Goal: Transaction & Acquisition: Purchase product/service

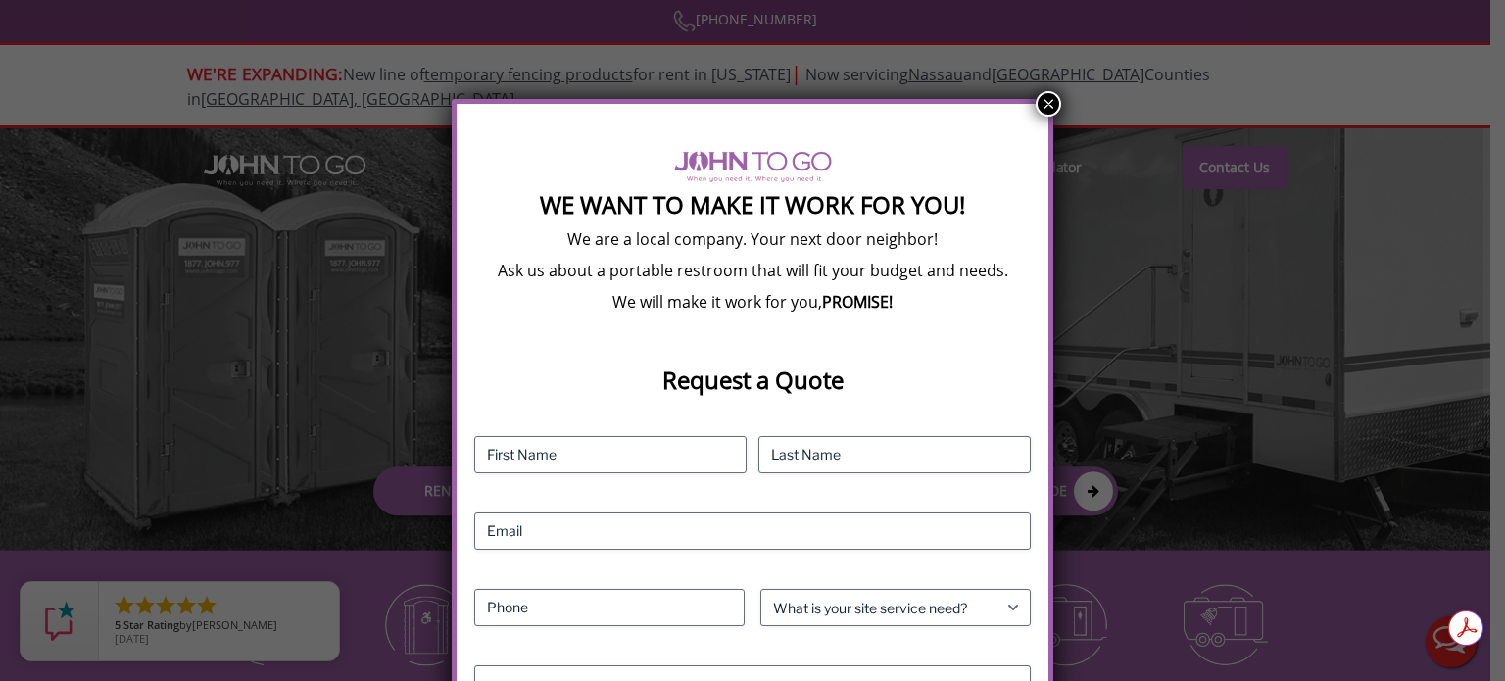
click at [1043, 101] on button "×" at bounding box center [1048, 103] width 25 height 25
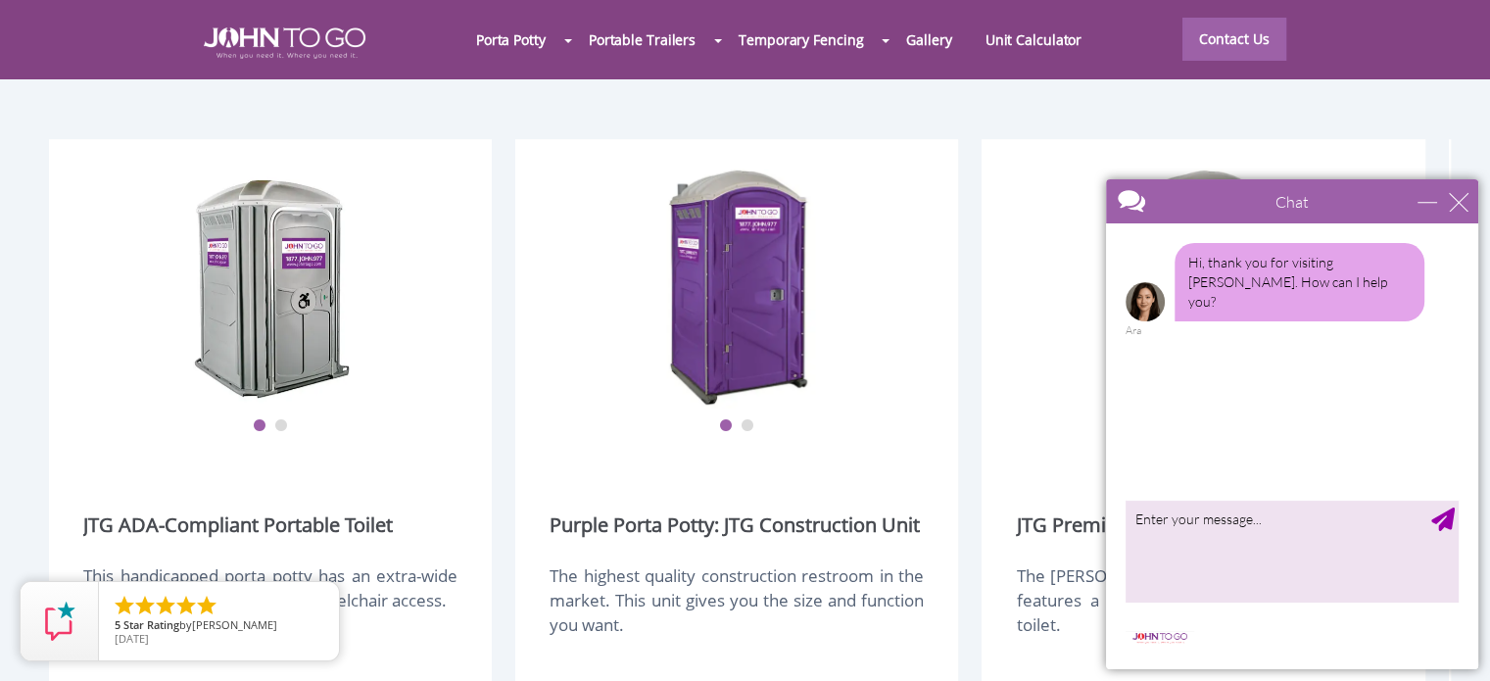
scroll to position [2303, 0]
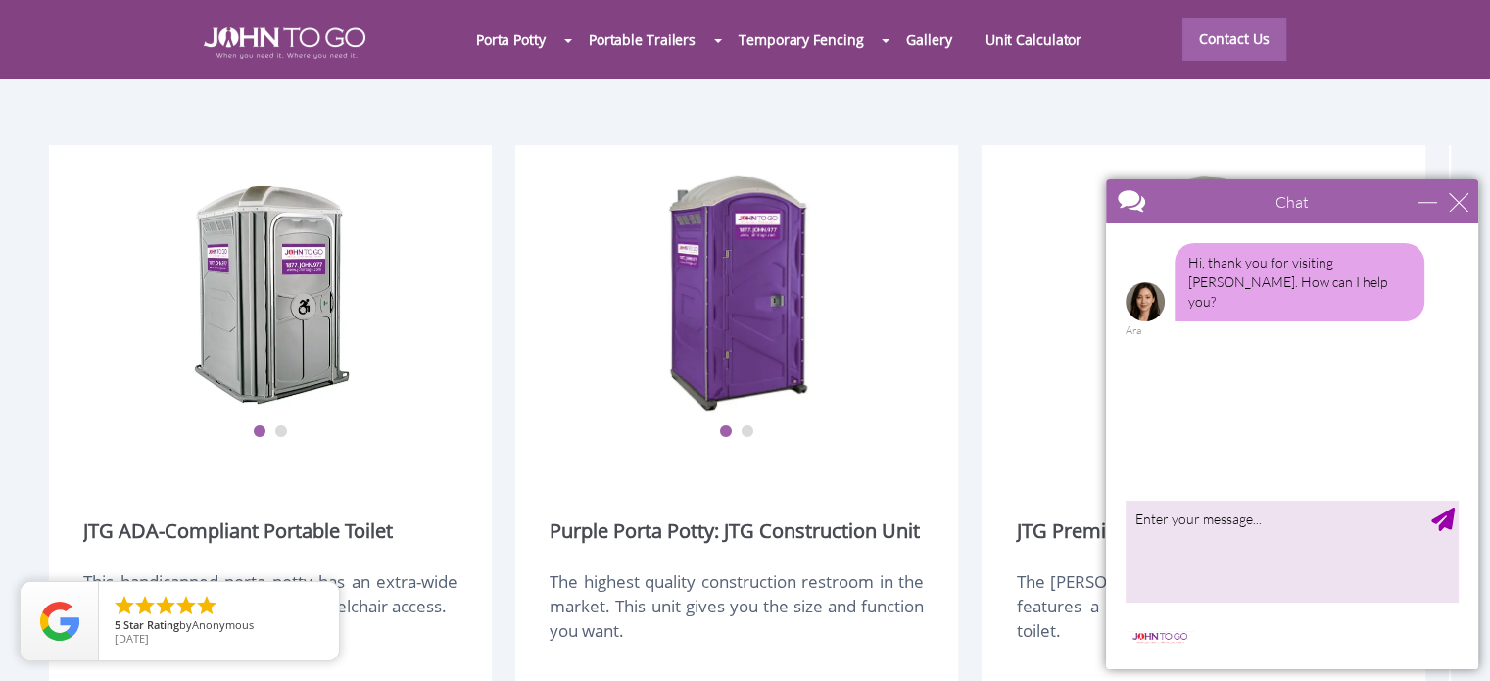
click at [277, 363] on div at bounding box center [745, 340] width 1490 height 681
click at [302, 279] on img at bounding box center [271, 292] width 157 height 245
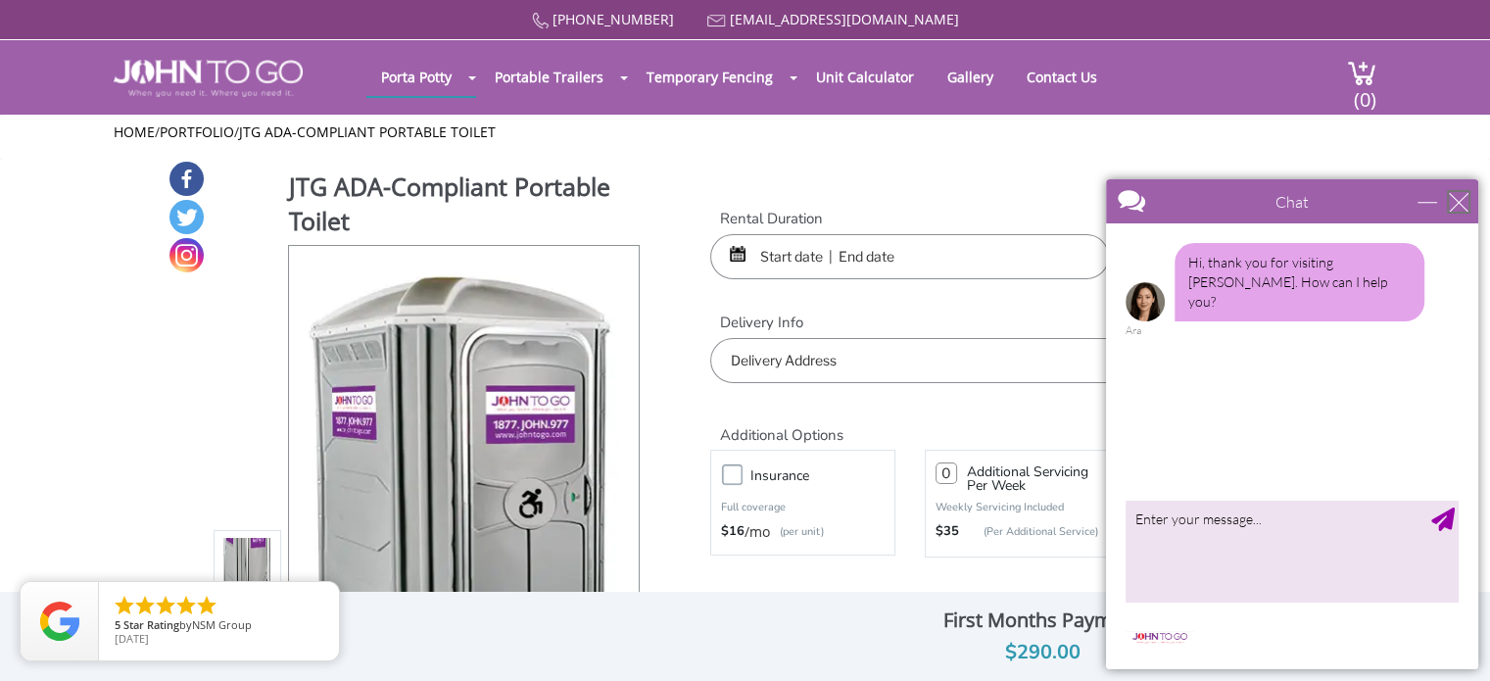
click at [1459, 203] on div "close" at bounding box center [1459, 202] width 20 height 20
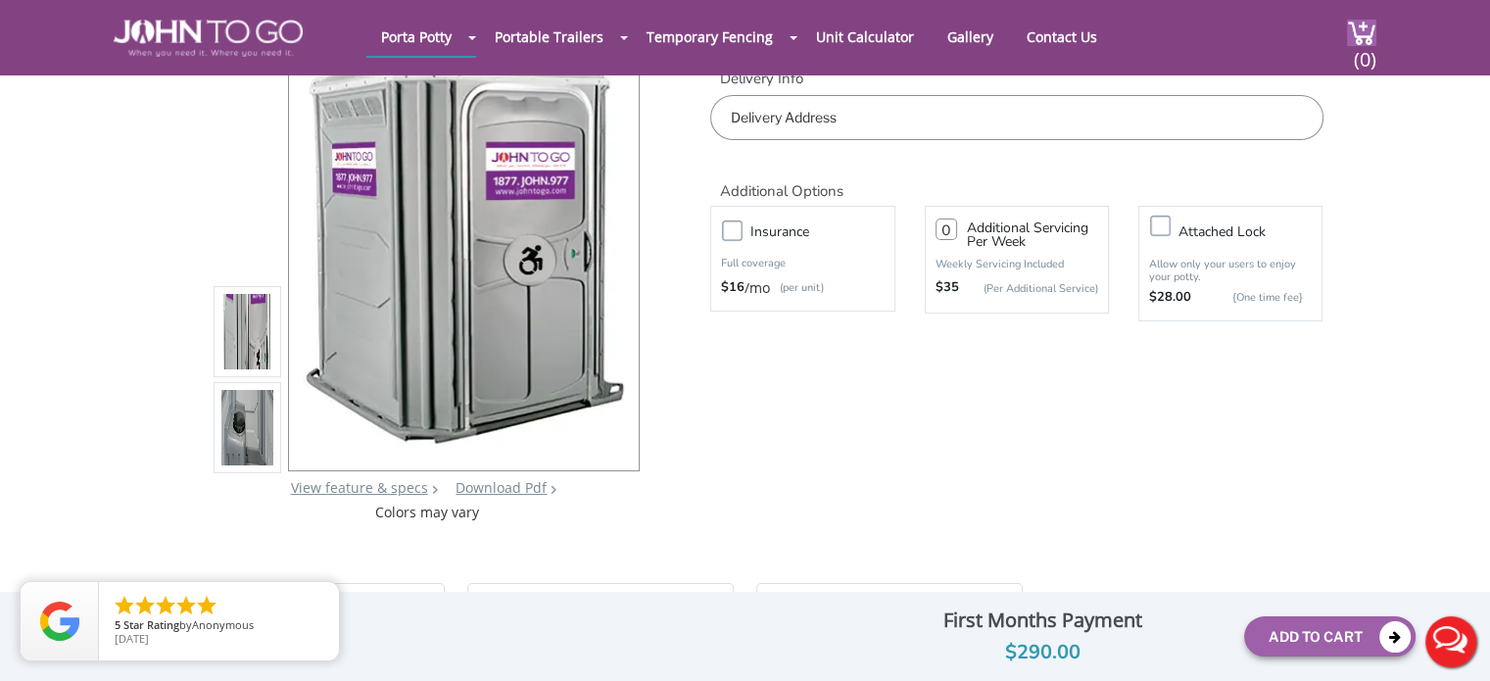
scroll to position [171, 0]
click at [251, 415] on img at bounding box center [247, 431] width 53 height 462
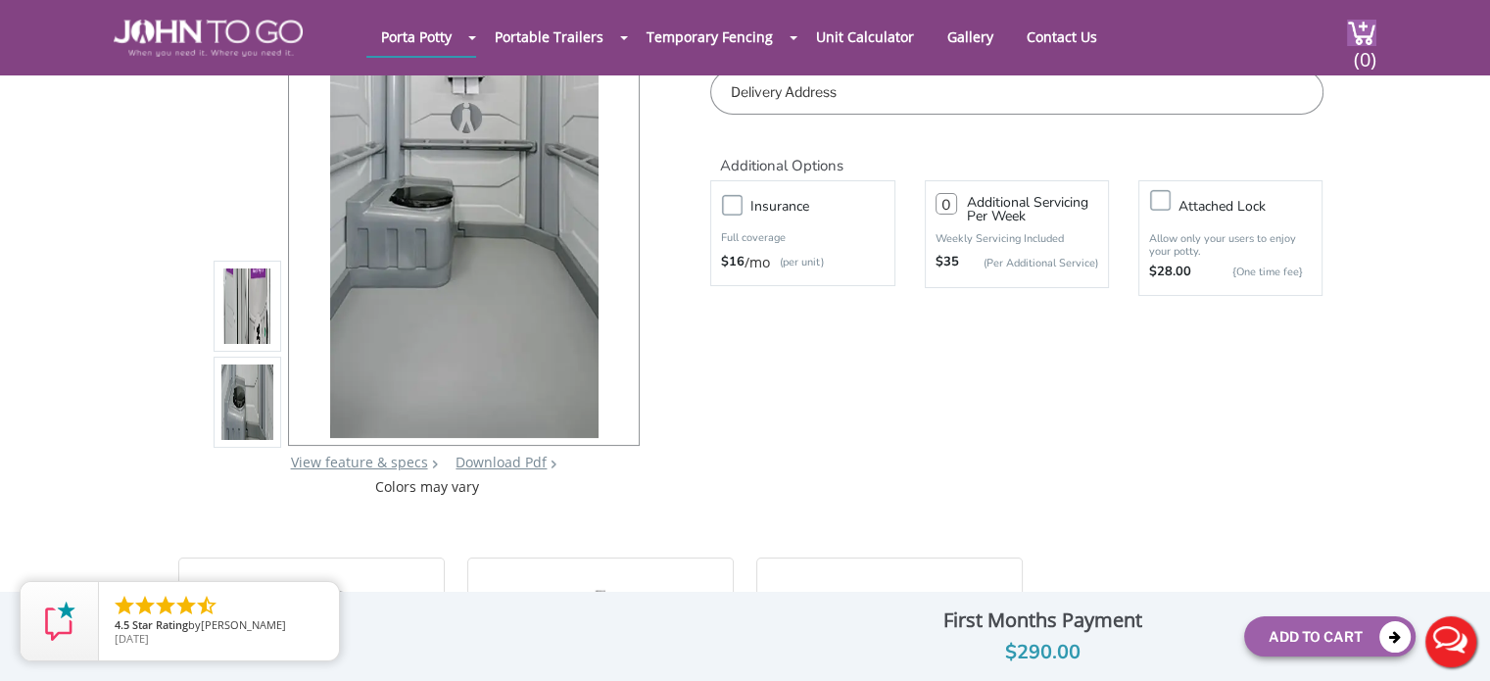
scroll to position [196, 0]
click at [252, 309] on img at bounding box center [247, 310] width 53 height 462
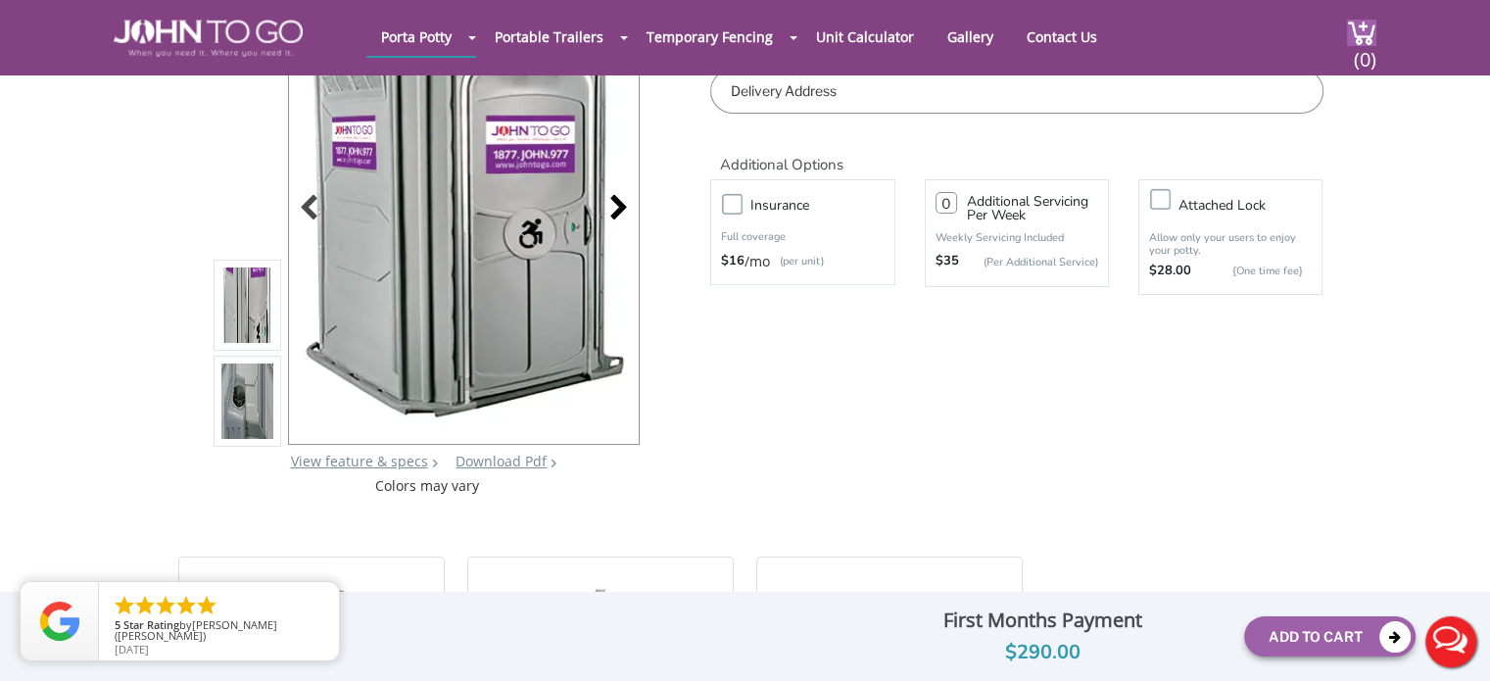
click at [621, 207] on div at bounding box center [613, 209] width 27 height 27
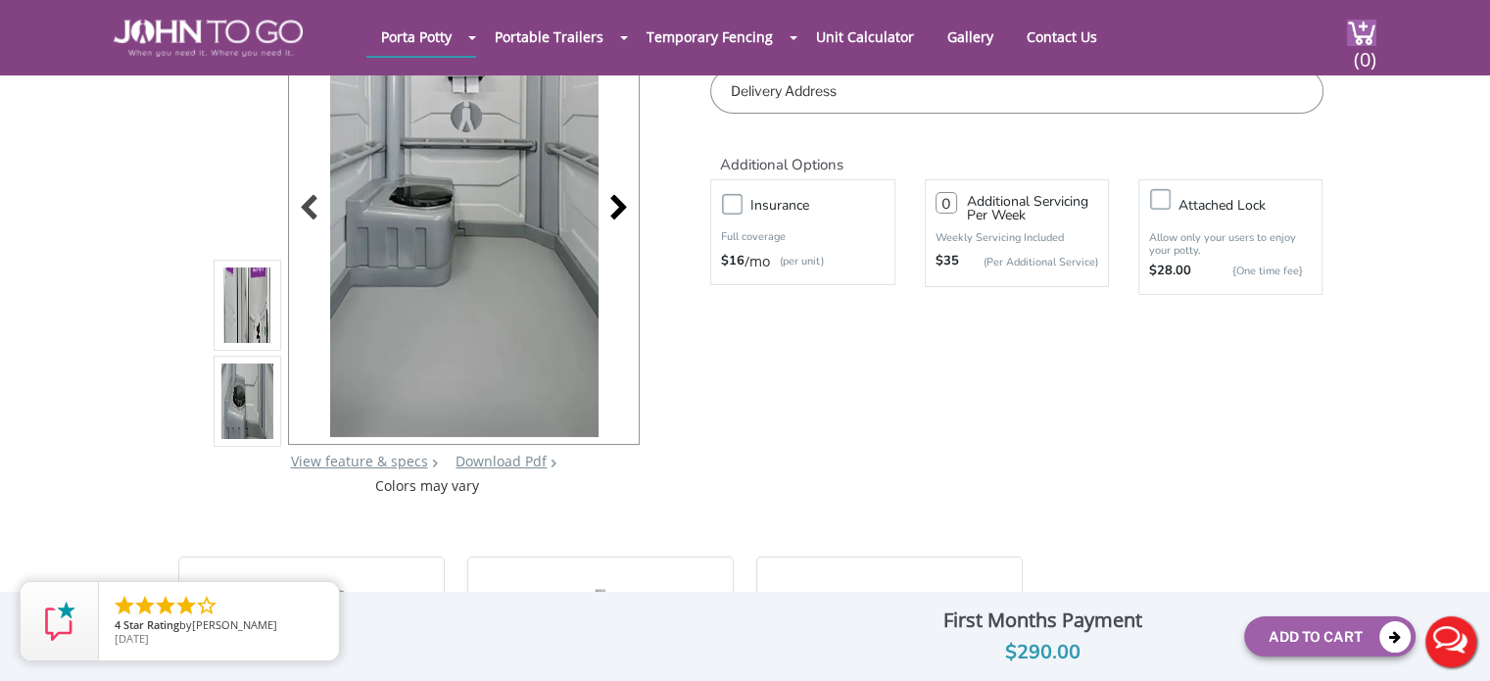
click at [618, 206] on div at bounding box center [613, 209] width 27 height 27
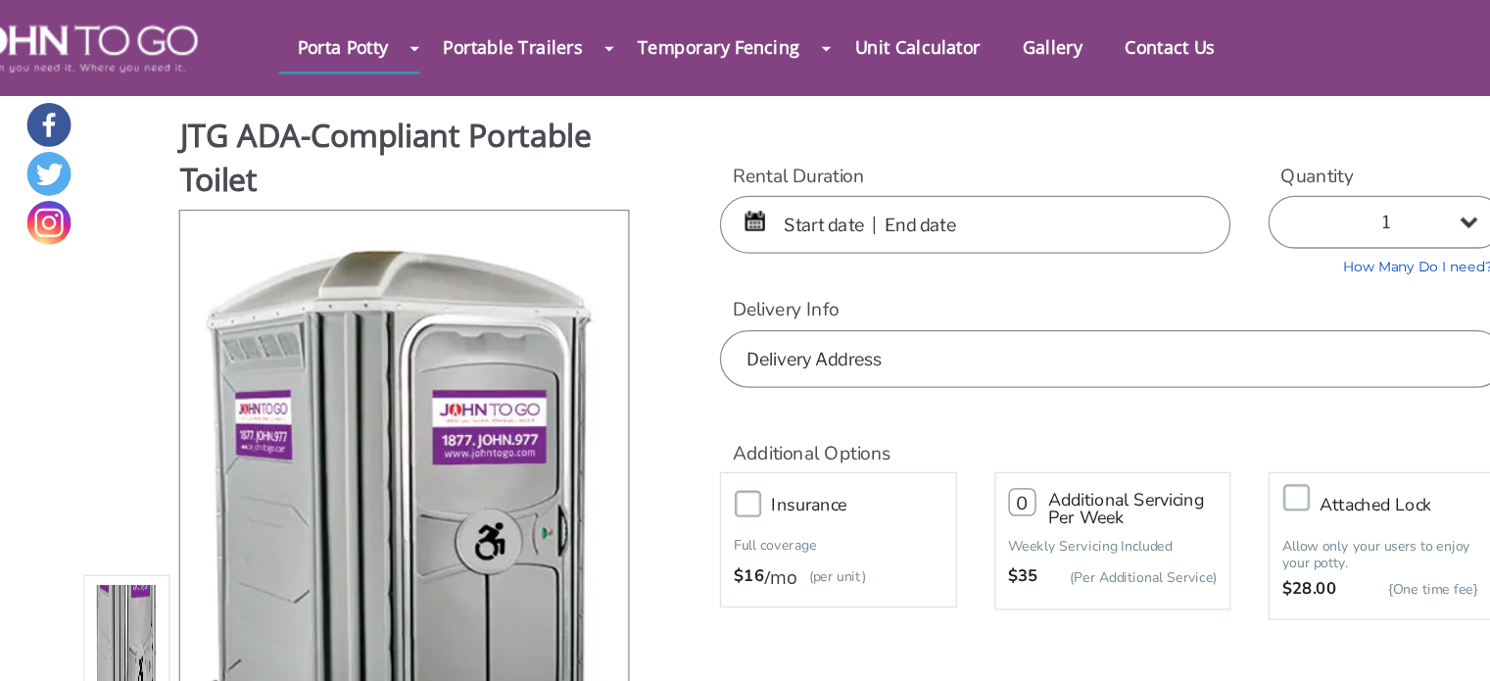
scroll to position [0, 0]
